Goal: Task Accomplishment & Management: Use online tool/utility

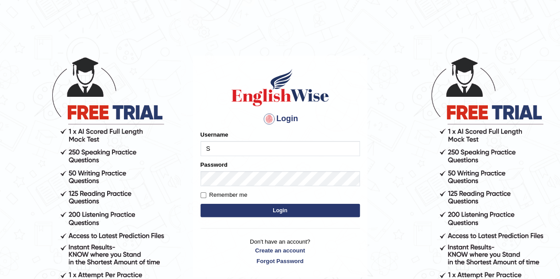
type input "Sjamal"
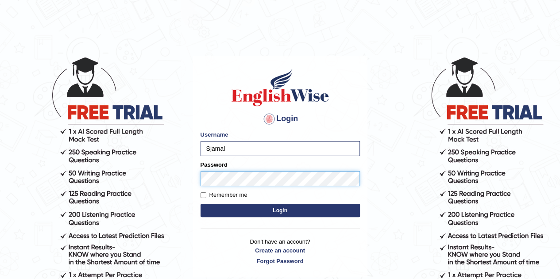
click at [201, 204] on button "Login" at bounding box center [280, 210] width 159 height 13
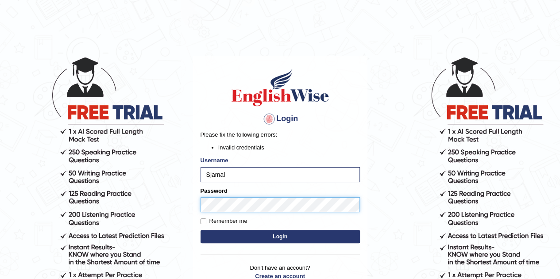
click at [201, 230] on button "Login" at bounding box center [280, 236] width 159 height 13
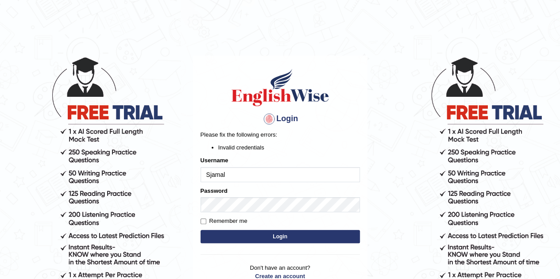
click at [216, 178] on input "Sjamal" at bounding box center [280, 174] width 159 height 15
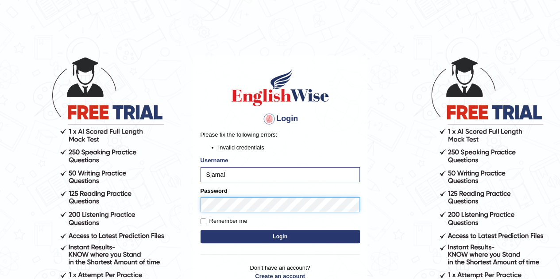
click at [201, 230] on button "Login" at bounding box center [280, 236] width 159 height 13
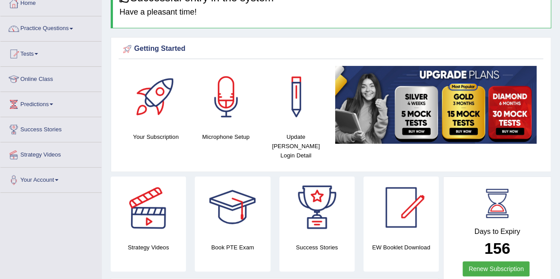
scroll to position [54, 0]
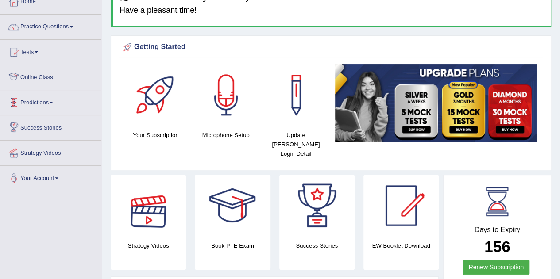
click at [32, 75] on link "Online Class" at bounding box center [50, 76] width 101 height 22
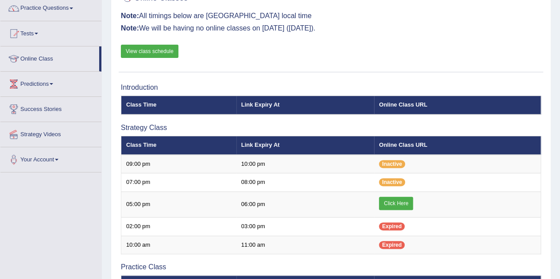
scroll to position [89, 0]
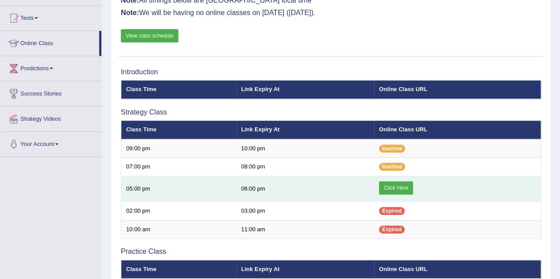
click at [389, 185] on link "Click Here" at bounding box center [396, 188] width 34 height 13
click at [396, 185] on link "Click Here" at bounding box center [396, 188] width 34 height 13
click at [392, 187] on link "Click Here" at bounding box center [396, 188] width 34 height 13
click at [406, 184] on link "Click Here" at bounding box center [396, 188] width 34 height 13
